Goal: Information Seeking & Learning: Learn about a topic

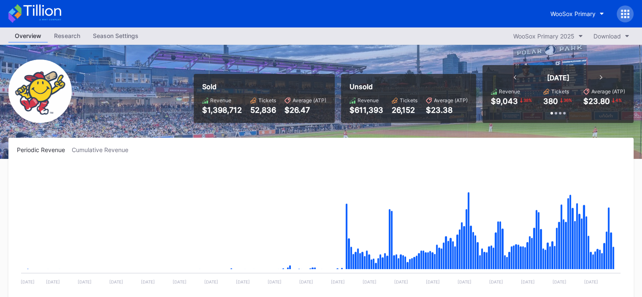
click at [555, 114] on div at bounding box center [556, 113] width 3 height 3
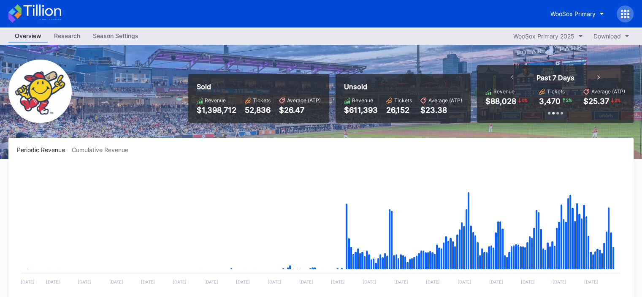
click at [558, 114] on div at bounding box center [558, 113] width 3 height 3
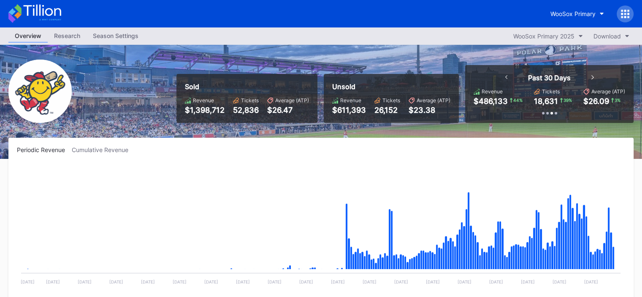
click at [555, 113] on div at bounding box center [556, 113] width 3 height 3
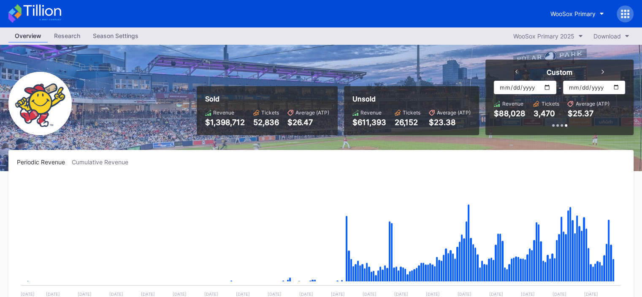
click at [554, 125] on div at bounding box center [553, 125] width 3 height 3
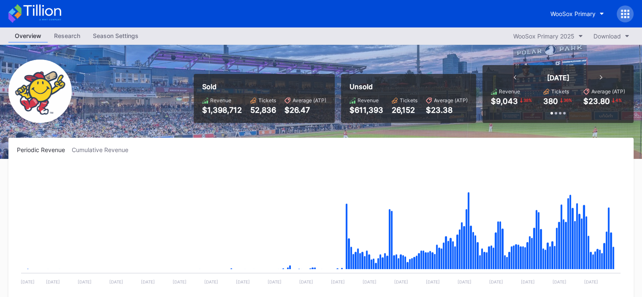
click at [507, 152] on div "Periodic Revenue Cumulative Revenue" at bounding box center [321, 149] width 609 height 7
click at [70, 38] on div "Research" at bounding box center [67, 36] width 39 height 12
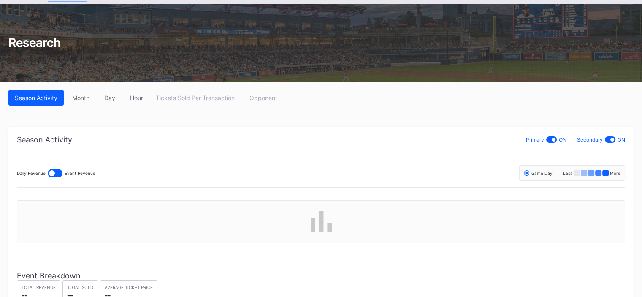
scroll to position [84, 0]
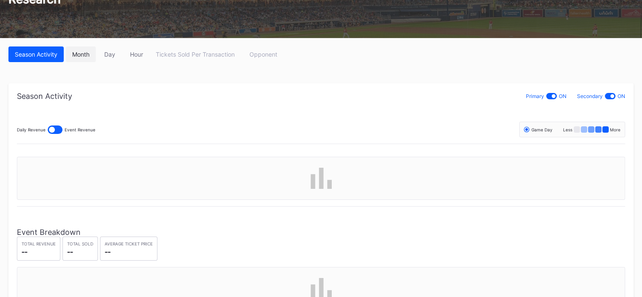
click at [76, 59] on button "Month" at bounding box center [81, 54] width 30 height 16
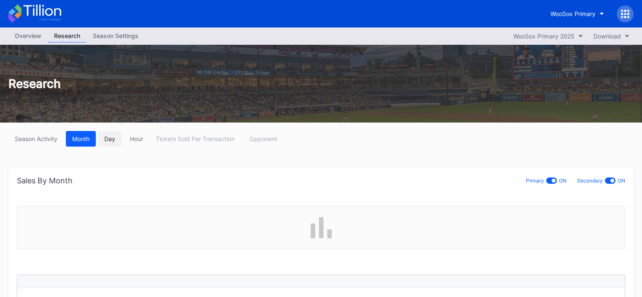
click at [120, 132] on button "Day" at bounding box center [110, 139] width 24 height 16
click at [183, 137] on div "Tickets Sold Per Transaction Opponent" at bounding box center [217, 139] width 134 height 16
click at [132, 139] on div "Hour" at bounding box center [136, 138] width 13 height 7
click at [106, 133] on button "Day" at bounding box center [110, 139] width 24 height 16
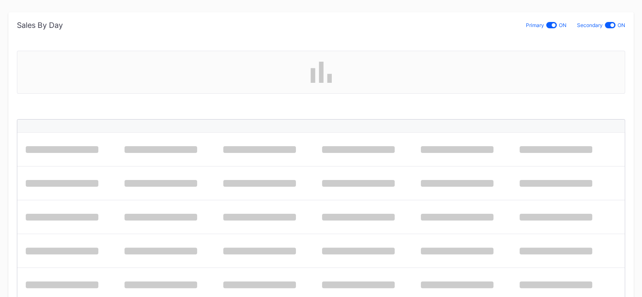
scroll to position [122, 0]
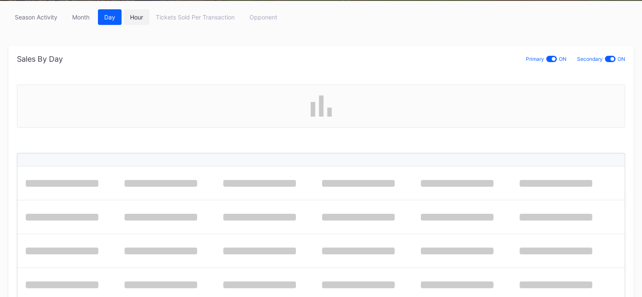
click at [138, 18] on div "Hour" at bounding box center [136, 17] width 13 height 7
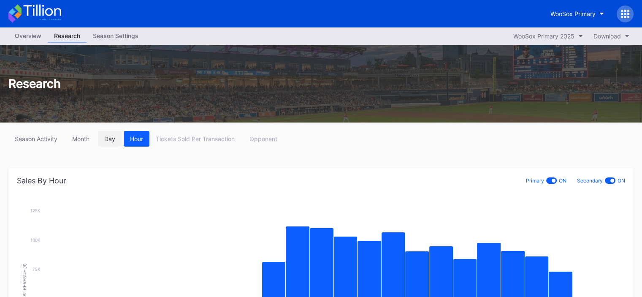
click at [113, 133] on button "Day" at bounding box center [110, 139] width 24 height 16
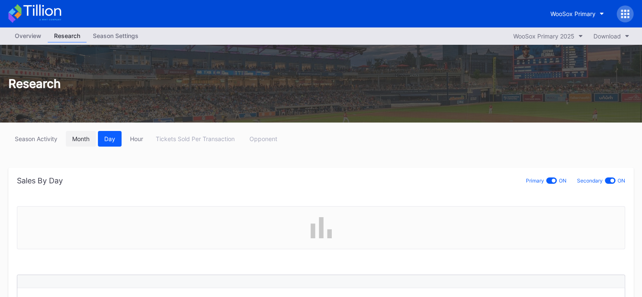
click at [76, 139] on div "Month" at bounding box center [80, 138] width 17 height 7
click at [49, 141] on div "Season Activity" at bounding box center [36, 138] width 43 height 7
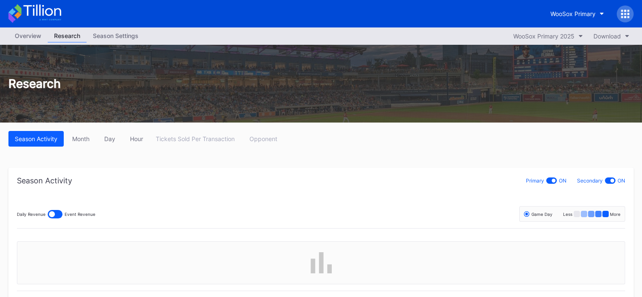
click at [24, 33] on div "Overview" at bounding box center [27, 36] width 39 height 12
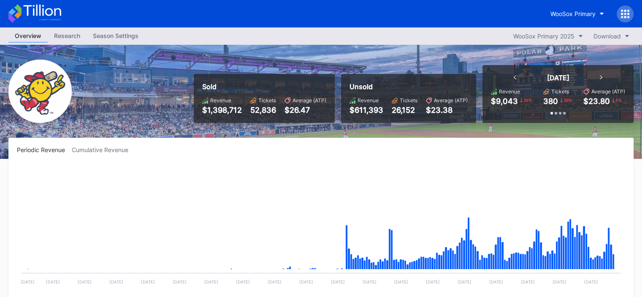
scroll to position [714, 0]
